Goal: Information Seeking & Learning: Learn about a topic

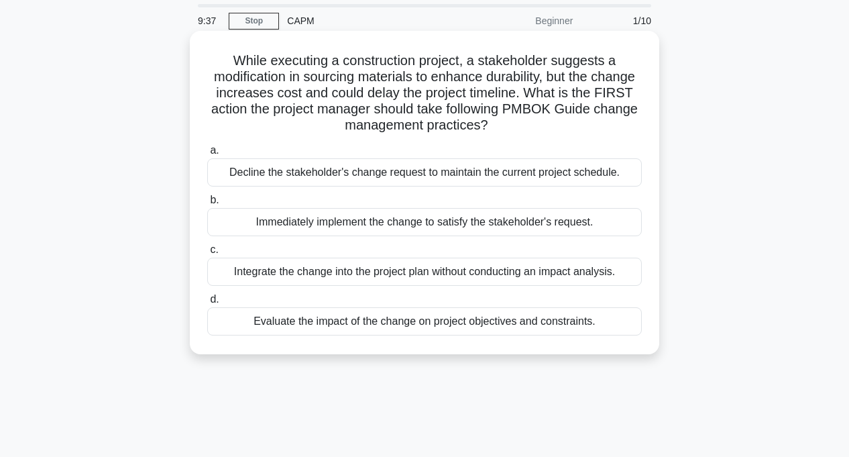
scroll to position [67, 0]
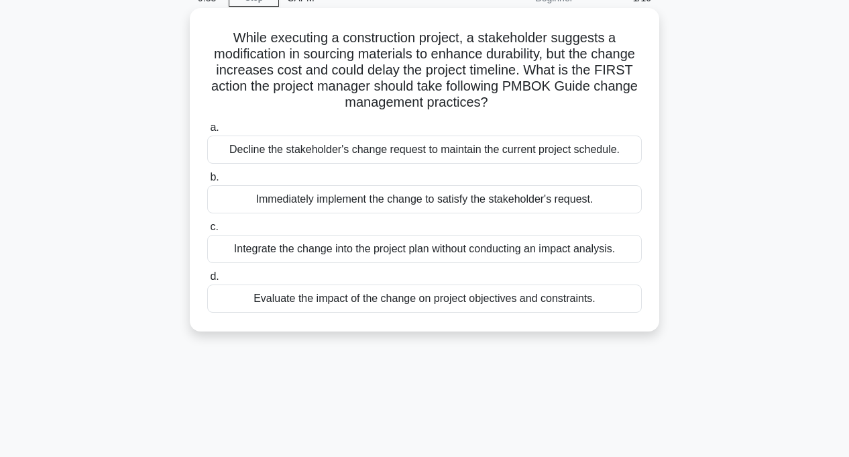
click at [321, 300] on div "Evaluate the impact of the change on project objectives and constraints." at bounding box center [424, 298] width 435 height 28
click at [207, 281] on input "d. Evaluate the impact of the change on project objectives and constraints." at bounding box center [207, 276] width 0 height 9
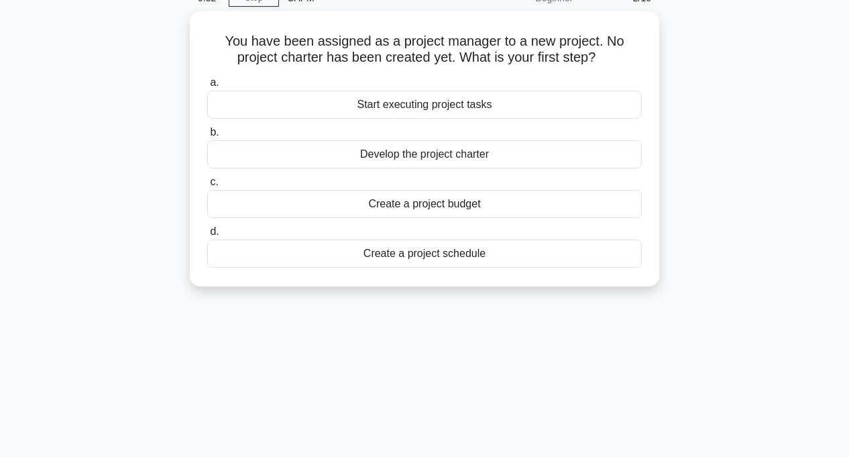
scroll to position [0, 0]
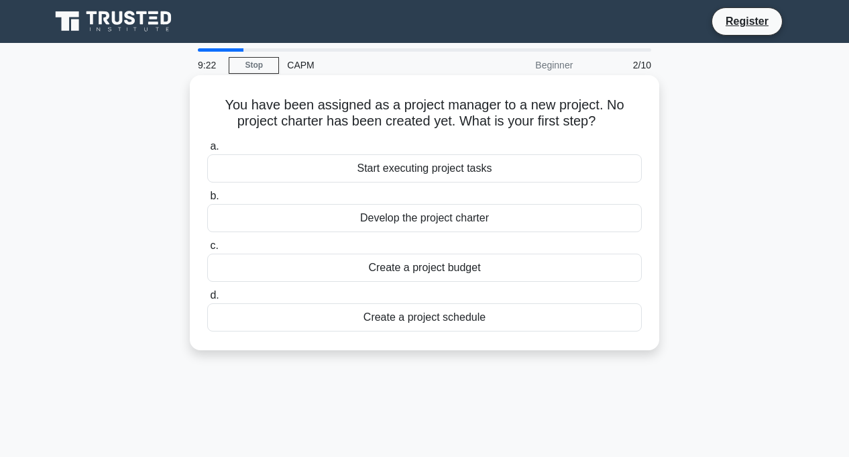
click at [430, 217] on div "Develop the project charter" at bounding box center [424, 218] width 435 height 28
click at [207, 201] on input "b. Develop the project charter" at bounding box center [207, 196] width 0 height 9
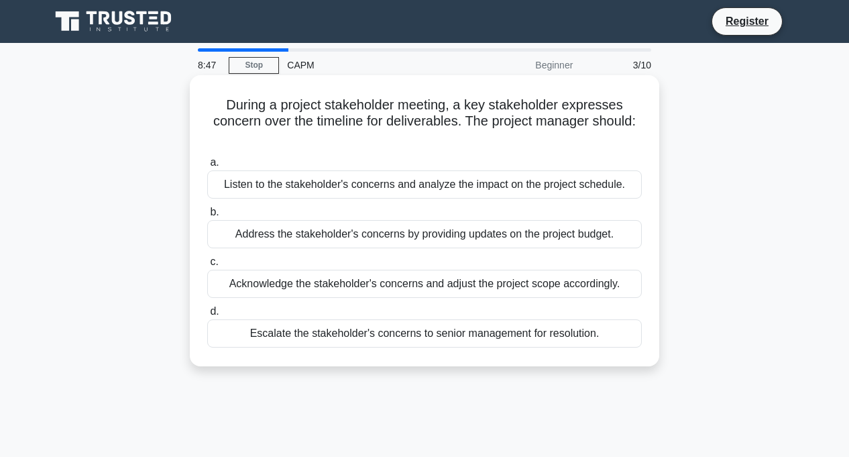
click at [397, 190] on div "Listen to the stakeholder's concerns and analyze the impact on the project sche…" at bounding box center [424, 184] width 435 height 28
click at [207, 167] on input "a. Listen to the stakeholder's concerns and analyze the impact on the project s…" at bounding box center [207, 162] width 0 height 9
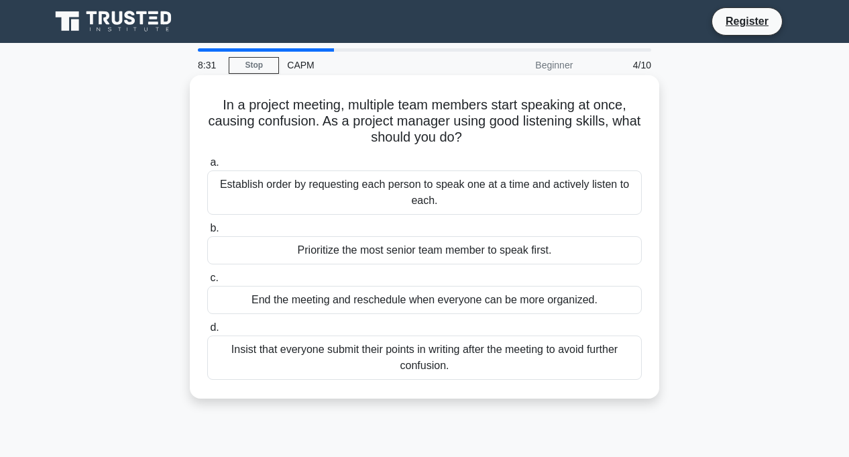
click at [361, 199] on div "Establish order by requesting each person to speak one at a time and actively l…" at bounding box center [424, 192] width 435 height 44
click at [207, 167] on input "a. Establish order by requesting each person to speak one at a time and activel…" at bounding box center [207, 162] width 0 height 9
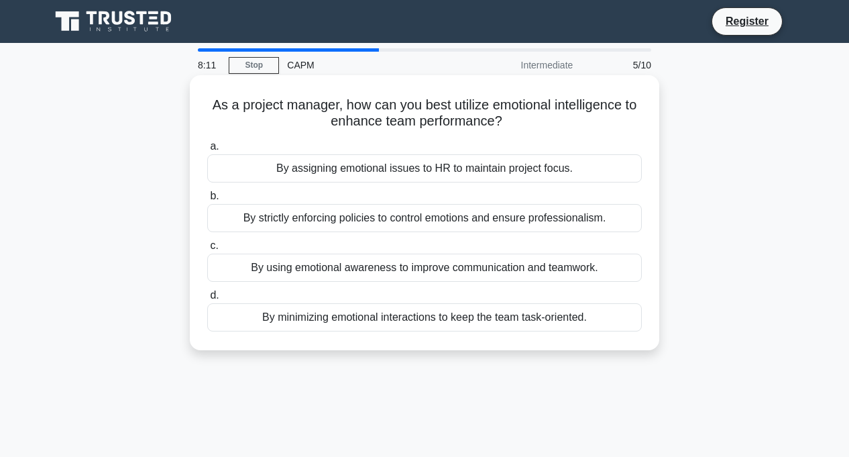
click at [359, 266] on div "By using emotional awareness to improve communication and teamwork." at bounding box center [424, 268] width 435 height 28
click at [207, 250] on input "c. By using emotional awareness to improve communication and teamwork." at bounding box center [207, 245] width 0 height 9
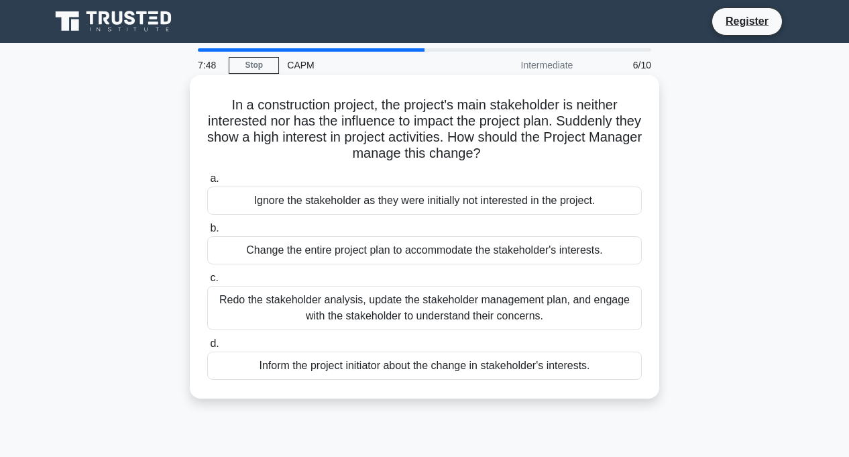
click at [394, 296] on div "Redo the stakeholder analysis, update the stakeholder management plan, and enga…" at bounding box center [424, 308] width 435 height 44
click at [207, 282] on input "c. Redo the stakeholder analysis, update the stakeholder management plan, and e…" at bounding box center [207, 278] width 0 height 9
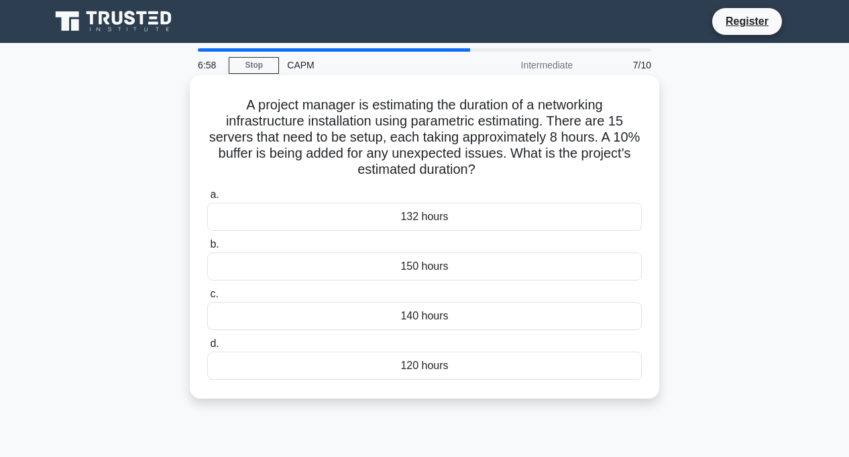
drag, startPoint x: 714, startPoint y: 245, endPoint x: 630, endPoint y: 280, distance: 90.8
click at [716, 245] on div "A project manager is estimating the duration of a networking infrastructure ins…" at bounding box center [424, 247] width 765 height 339
click at [367, 217] on div "132 hours" at bounding box center [424, 217] width 435 height 28
click at [207, 199] on input "a. 132 hours" at bounding box center [207, 194] width 0 height 9
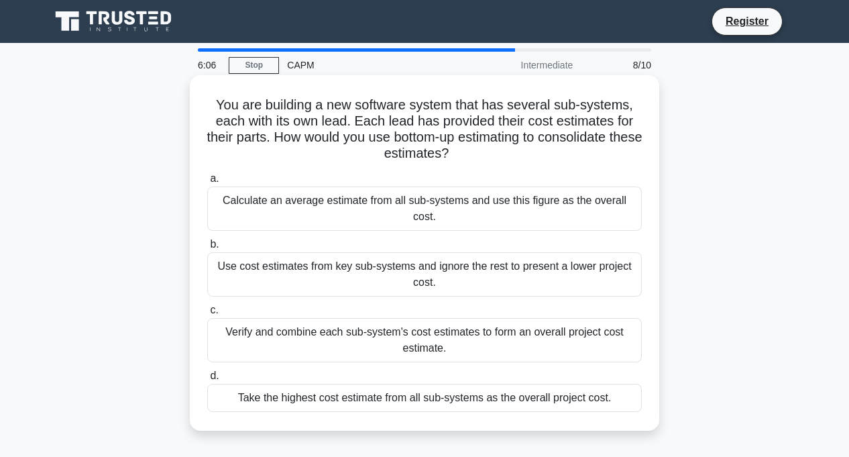
click at [377, 384] on div "Take the highest cost estimate from all sub-systems as the overall project cost." at bounding box center [424, 398] width 435 height 28
click at [207, 380] on input "d. Take the highest cost estimate from all sub-systems as the overall project c…" at bounding box center [207, 376] width 0 height 9
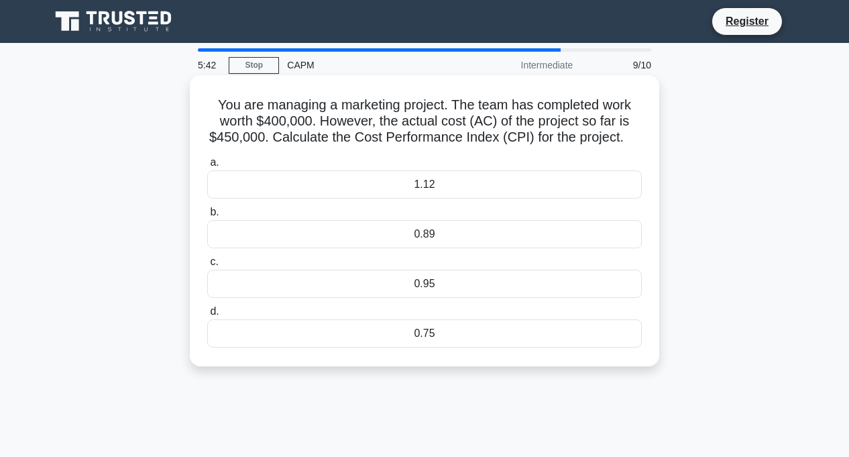
click at [368, 197] on div "1.12" at bounding box center [424, 184] width 435 height 28
click at [207, 167] on input "a. 1.12" at bounding box center [207, 162] width 0 height 9
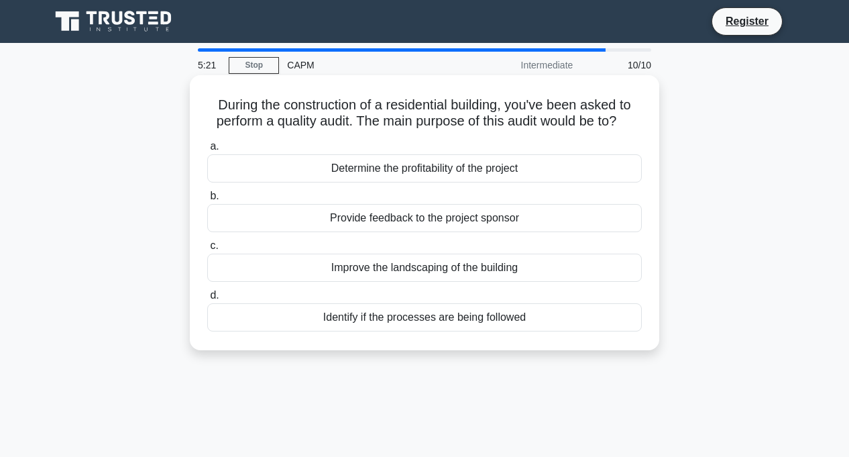
click at [418, 267] on div "Improve the landscaping of the building" at bounding box center [424, 268] width 435 height 28
click at [207, 250] on input "c. Improve the landscaping of the building" at bounding box center [207, 245] width 0 height 9
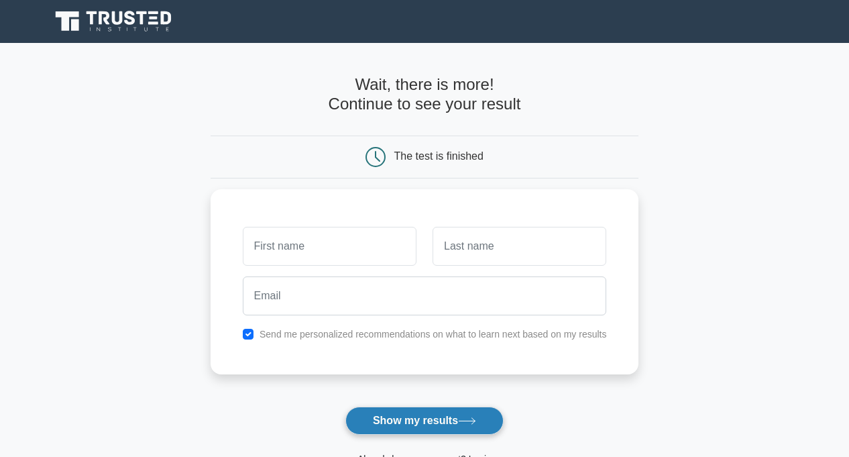
click at [475, 429] on button "Show my results" at bounding box center [424, 420] width 158 height 28
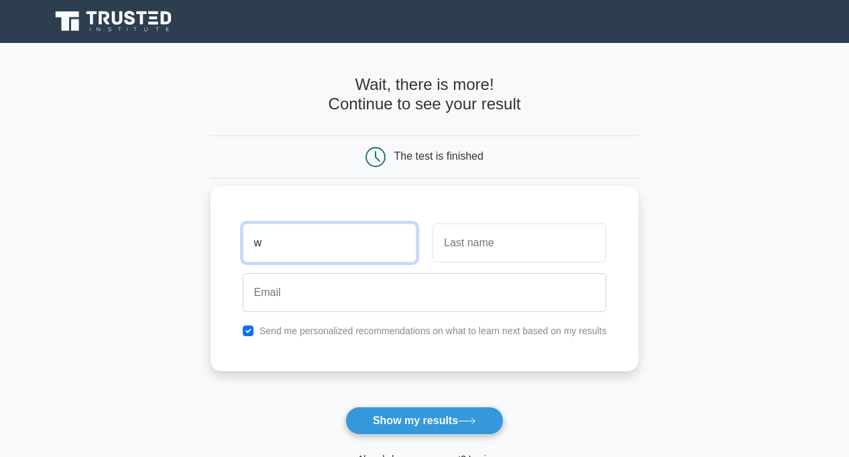
type input "w"
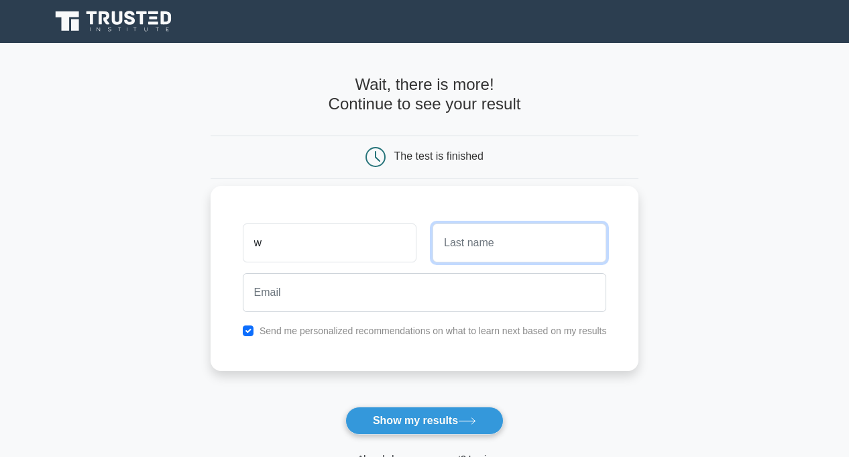
click at [471, 243] on input "text" at bounding box center [520, 242] width 174 height 39
type input "e"
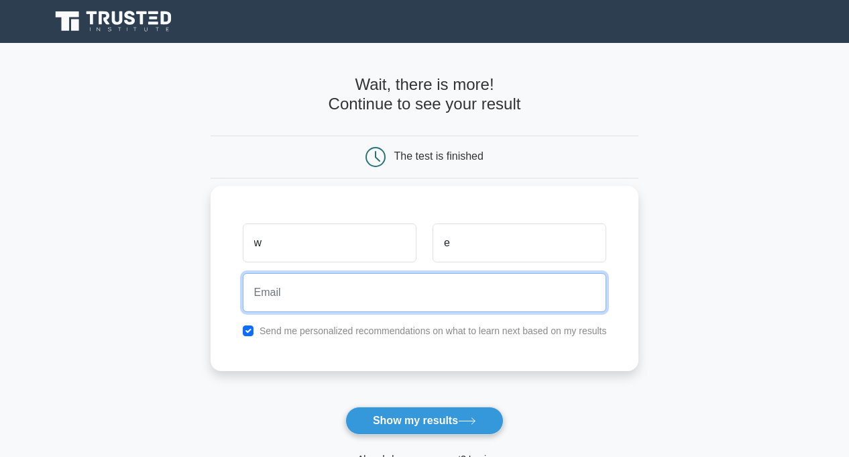
click at [435, 291] on input "email" at bounding box center [425, 292] width 364 height 39
type input "[EMAIL_ADDRESS][DOMAIN_NAME]"
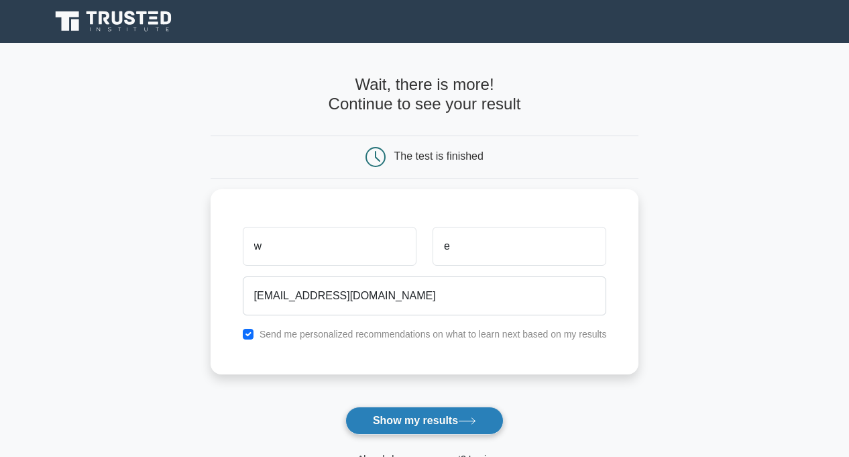
click at [412, 411] on button "Show my results" at bounding box center [424, 420] width 158 height 28
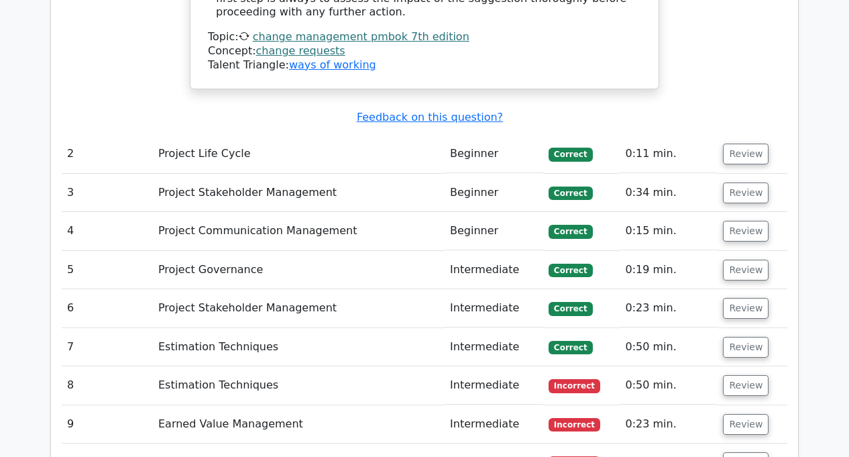
scroll to position [1811, 0]
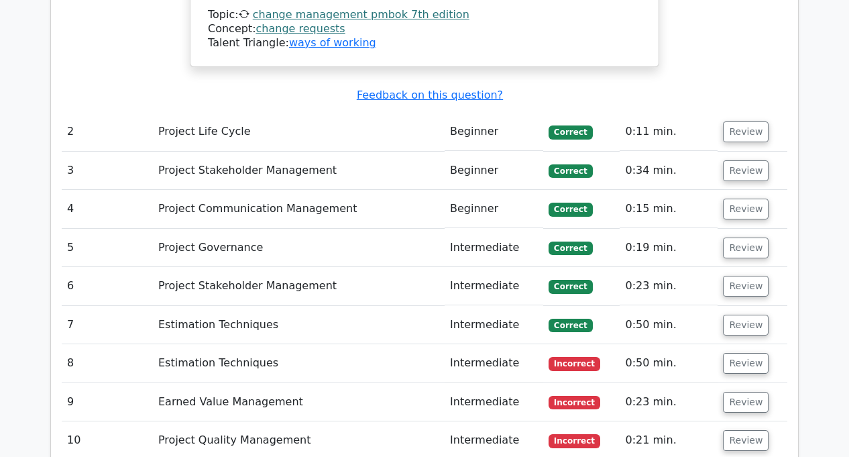
click at [328, 344] on td "Estimation Techniques" at bounding box center [299, 363] width 292 height 38
click at [739, 353] on button "Review" at bounding box center [746, 363] width 46 height 21
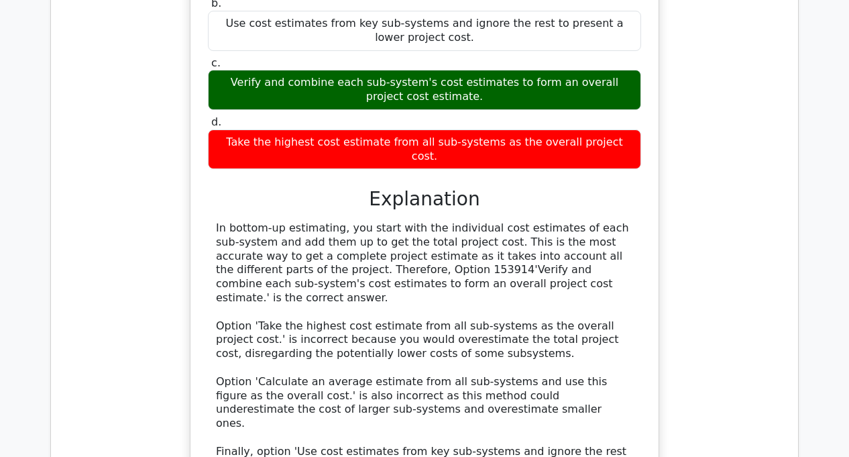
scroll to position [2616, 0]
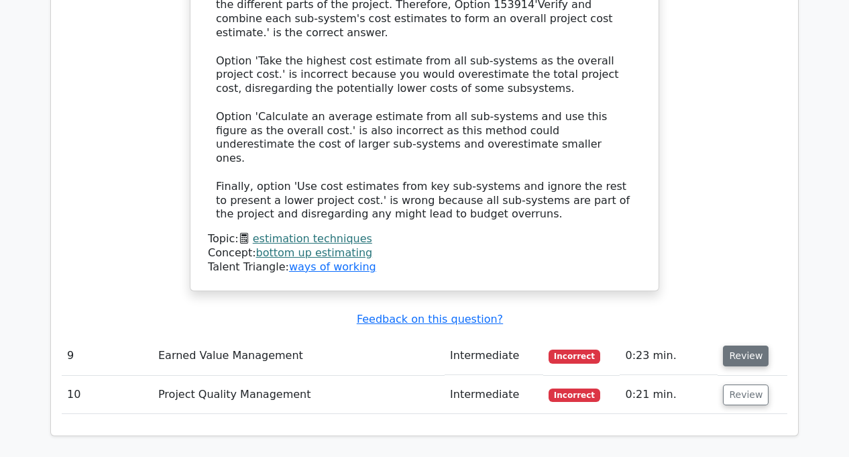
click at [728, 345] on button "Review" at bounding box center [746, 355] width 46 height 21
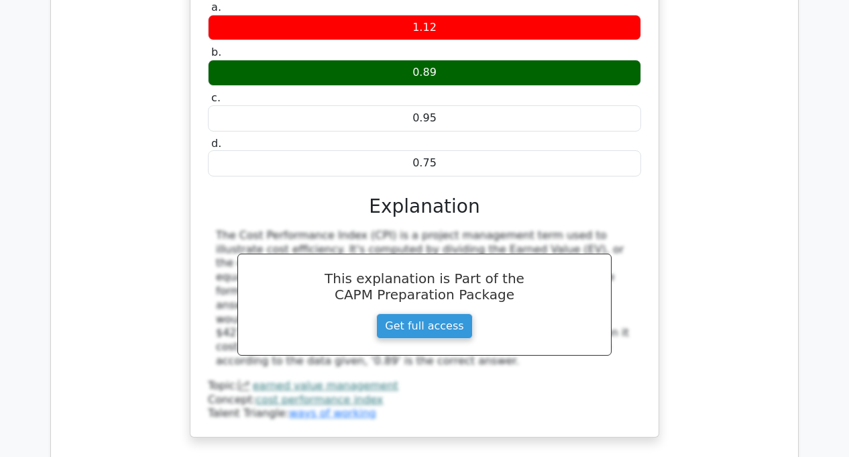
scroll to position [3152, 0]
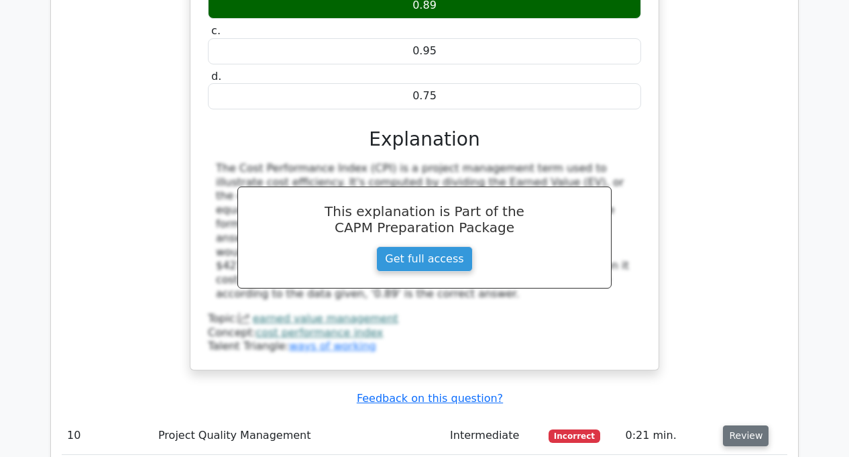
click at [732, 425] on button "Review" at bounding box center [746, 435] width 46 height 21
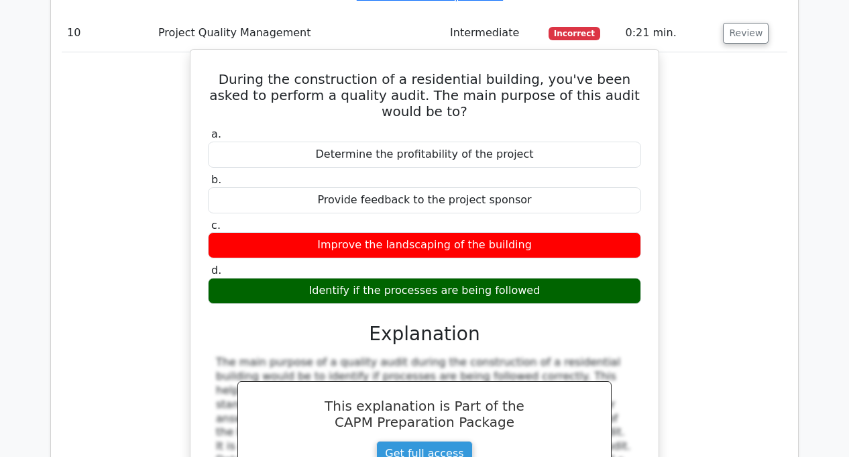
scroll to position [3756, 0]
